Goal: Information Seeking & Learning: Learn about a topic

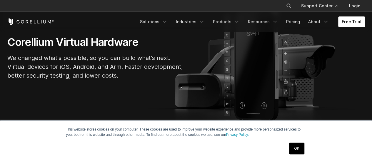
click at [303, 152] on link "OK" at bounding box center [296, 149] width 15 height 12
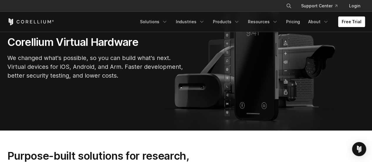
click at [349, 23] on link "Free Trial" at bounding box center [352, 21] width 27 height 11
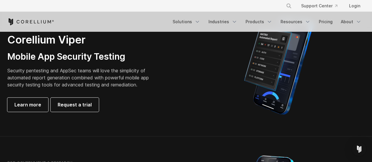
scroll to position [147, 0]
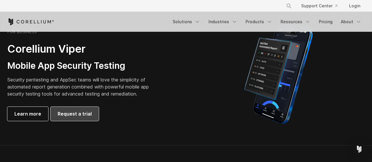
click at [87, 118] on link "Request a trial" at bounding box center [75, 114] width 48 height 14
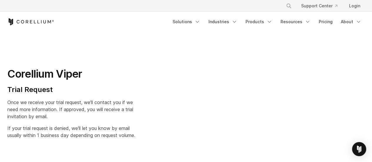
select select "**"
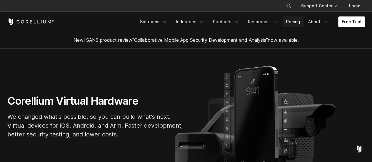
click at [293, 21] on link "Pricing" at bounding box center [293, 21] width 21 height 11
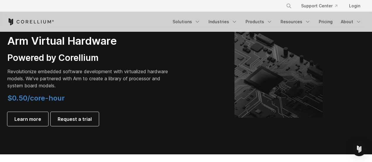
scroll to position [706, 0]
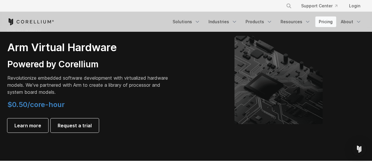
click at [322, 19] on link "Pricing" at bounding box center [326, 21] width 21 height 11
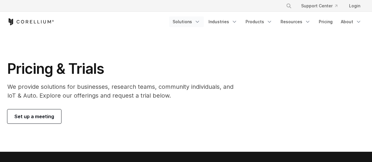
click at [193, 24] on link "Solutions" at bounding box center [186, 21] width 35 height 11
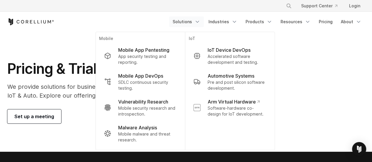
click at [193, 24] on link "Solutions" at bounding box center [186, 21] width 35 height 11
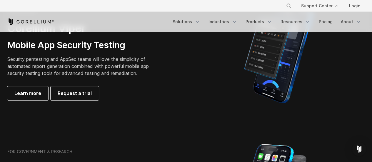
scroll to position [177, 0]
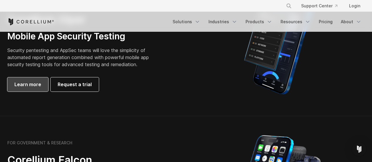
click at [11, 81] on link "Learn more" at bounding box center [27, 84] width 41 height 14
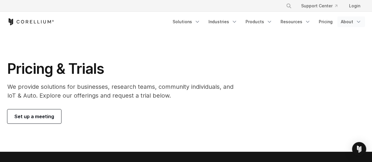
click at [353, 17] on link "About" at bounding box center [352, 21] width 28 height 11
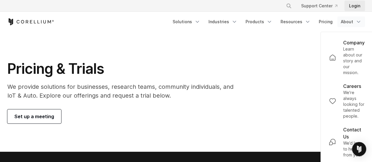
click at [356, 6] on link "Login" at bounding box center [355, 6] width 21 height 11
click at [286, 84] on div "Pricing & Trials We provide solutions for businesses, research teams, community…" at bounding box center [186, 92] width 370 height 64
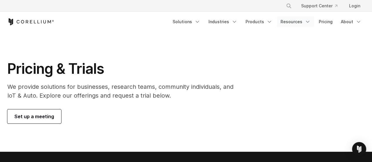
click at [293, 23] on link "Resources" at bounding box center [295, 21] width 37 height 11
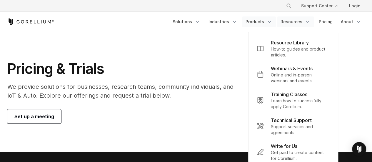
click at [269, 21] on icon "Navigation Menu" at bounding box center [270, 22] width 6 height 6
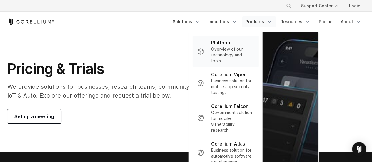
click at [224, 54] on p "Overview of our technology and tools." at bounding box center [232, 55] width 43 height 18
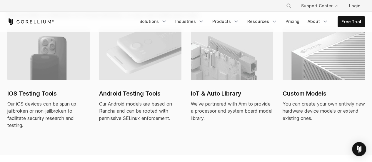
scroll to position [412, 0]
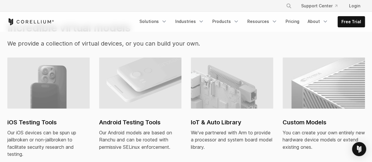
click at [36, 118] on h2 "iOS Testing Tools" at bounding box center [48, 122] width 82 height 9
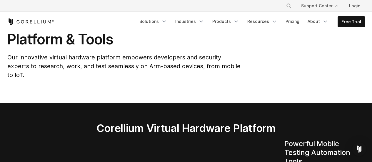
scroll to position [0, 0]
